Goal: Contribute content

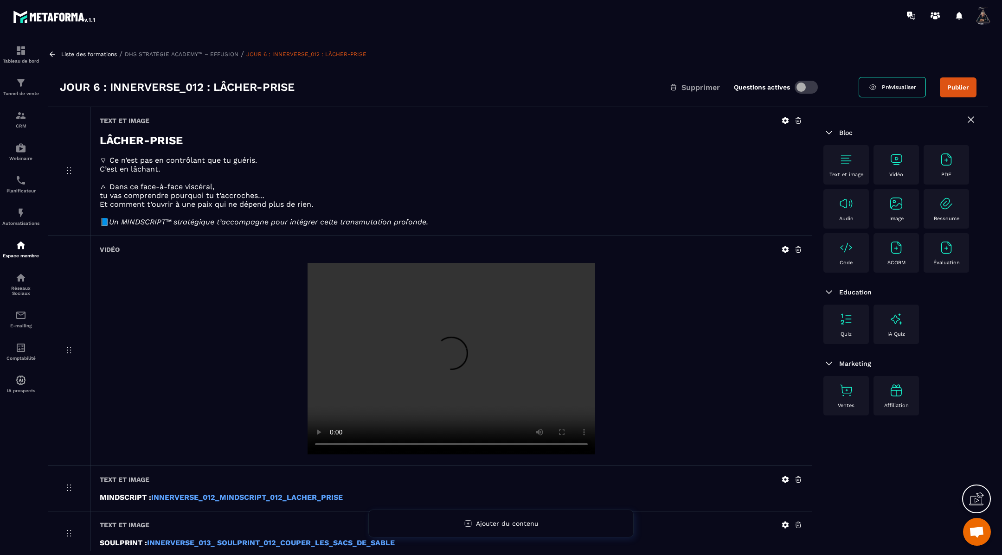
click at [53, 54] on icon at bounding box center [52, 54] width 8 height 8
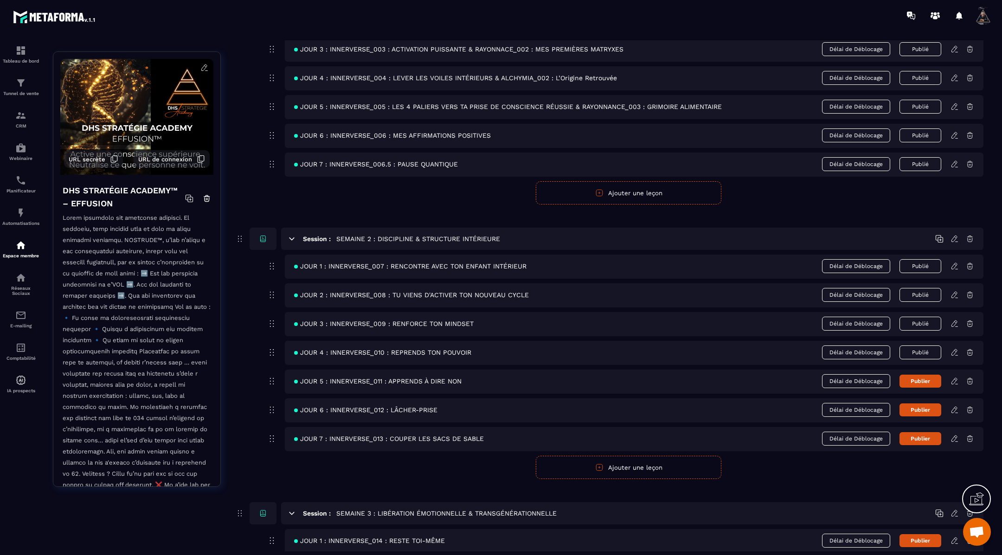
scroll to position [267, 0]
click at [953, 436] on icon at bounding box center [954, 438] width 8 height 8
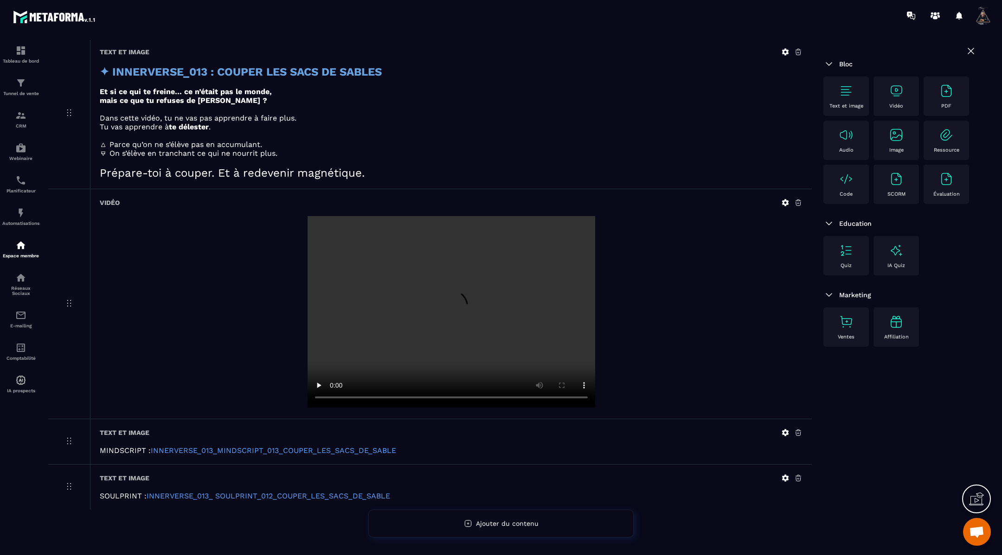
scroll to position [72, 0]
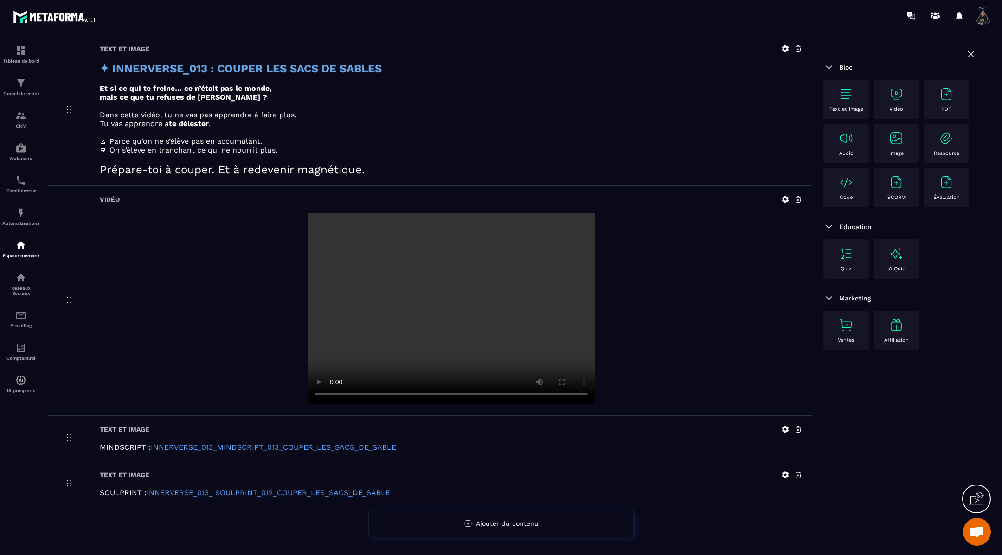
click at [783, 427] on icon at bounding box center [785, 429] width 7 height 7
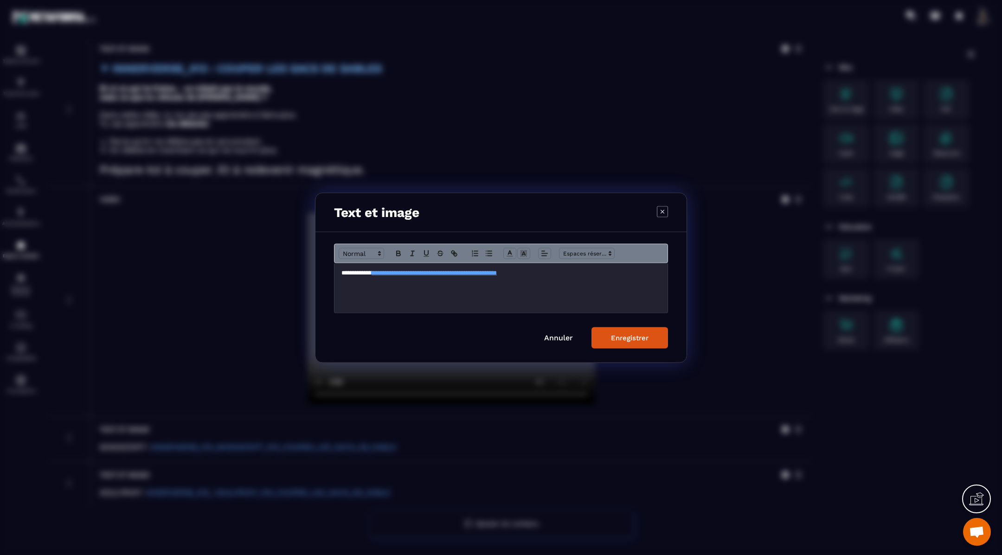
click at [599, 274] on p "**********" at bounding box center [501, 272] width 320 height 8
click at [629, 340] on div "Enregistrer" at bounding box center [630, 337] width 38 height 8
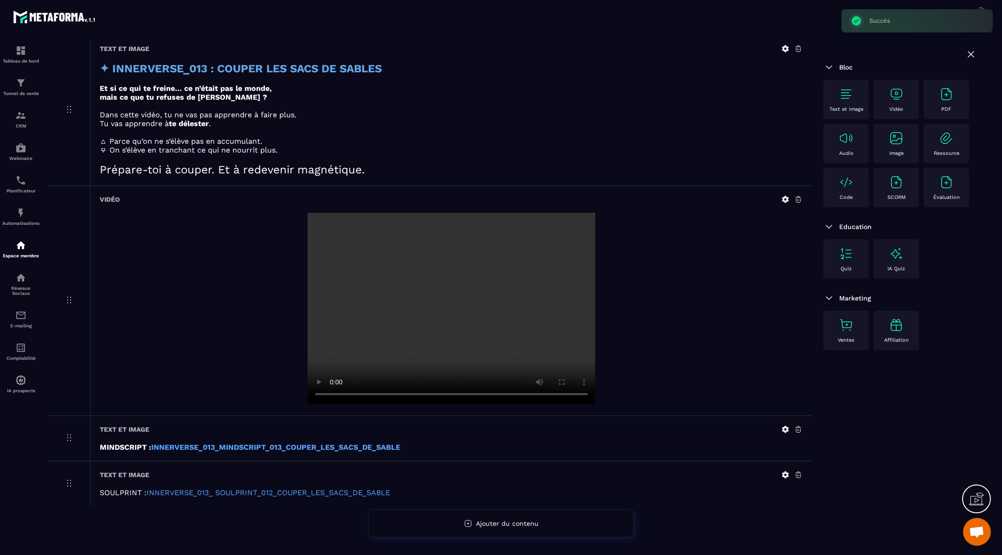
click at [784, 474] on icon at bounding box center [785, 475] width 7 height 7
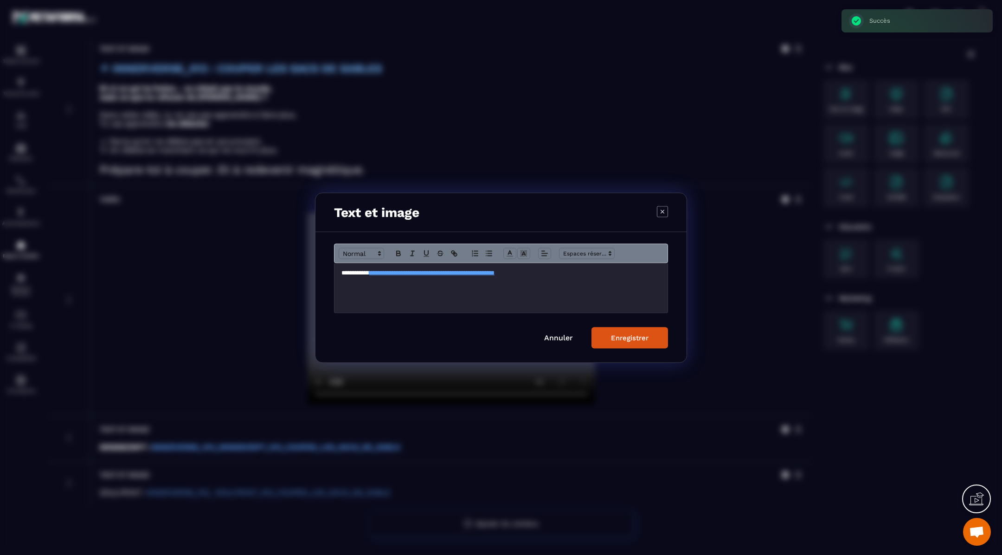
click at [617, 274] on p "**********" at bounding box center [501, 272] width 320 height 8
click at [627, 337] on div "Enregistrer" at bounding box center [630, 337] width 38 height 8
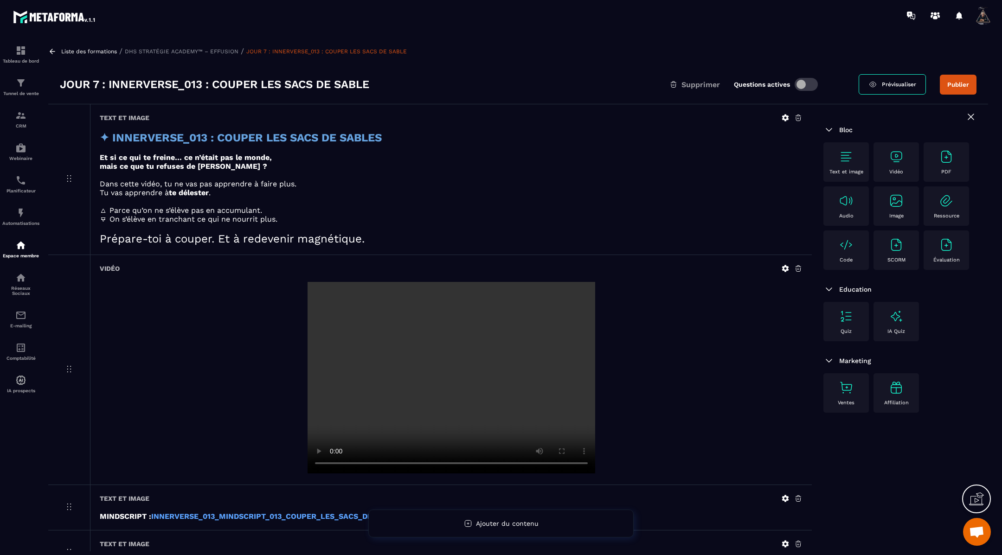
scroll to position [0, 0]
